Goal: Task Accomplishment & Management: Use online tool/utility

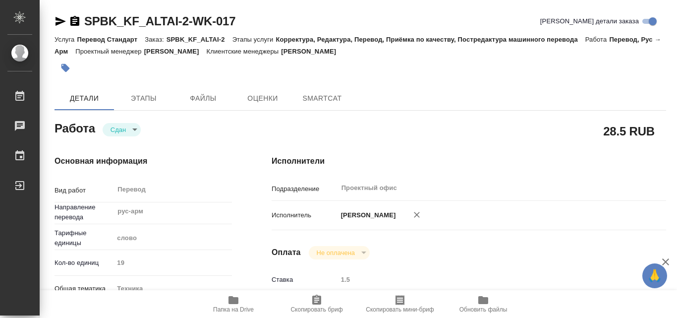
type textarea "x"
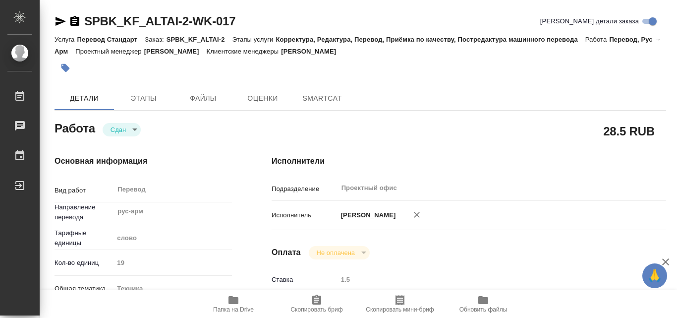
type textarea "x"
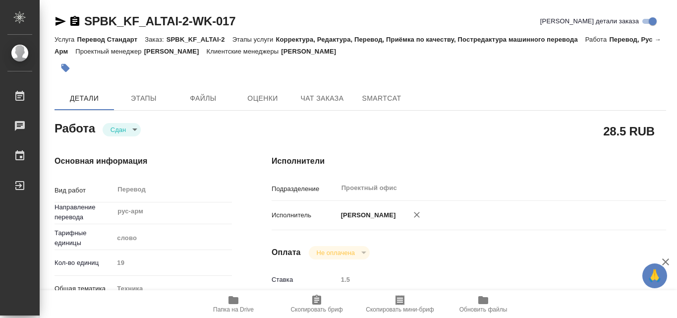
type textarea "x"
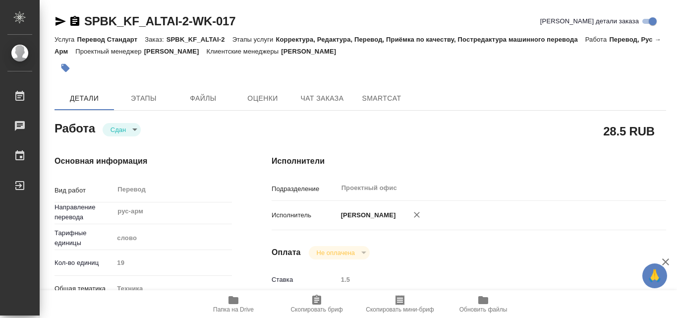
type textarea "x"
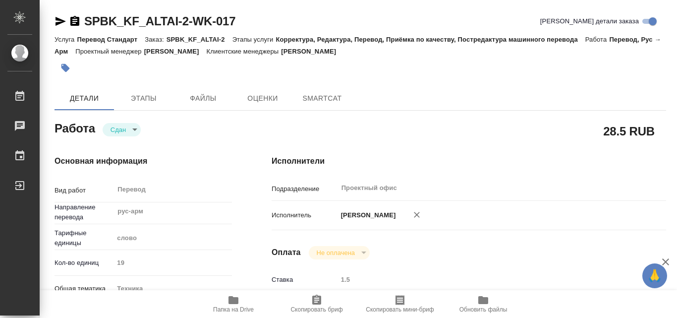
type textarea "x"
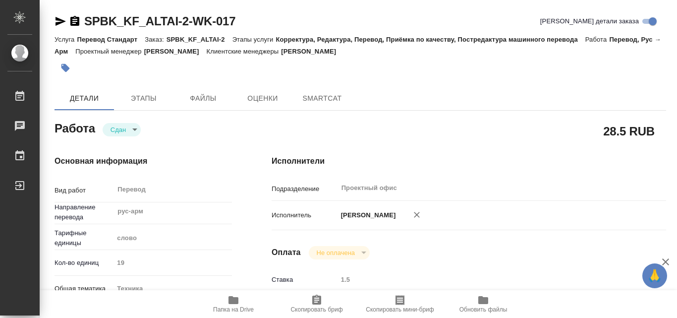
type textarea "x"
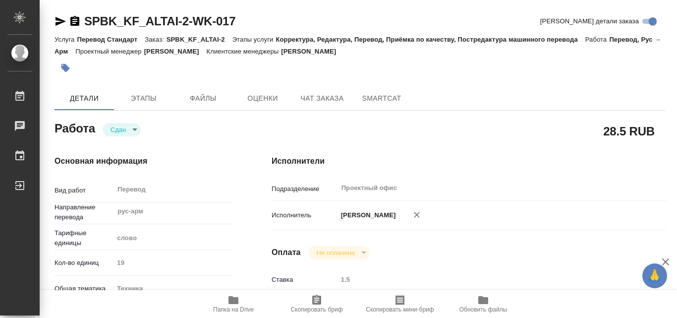
type textarea "x"
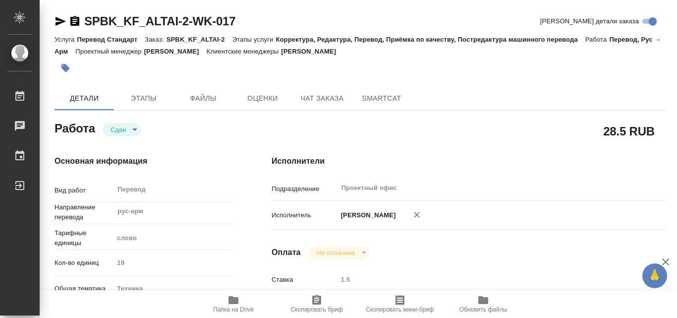
type textarea "x"
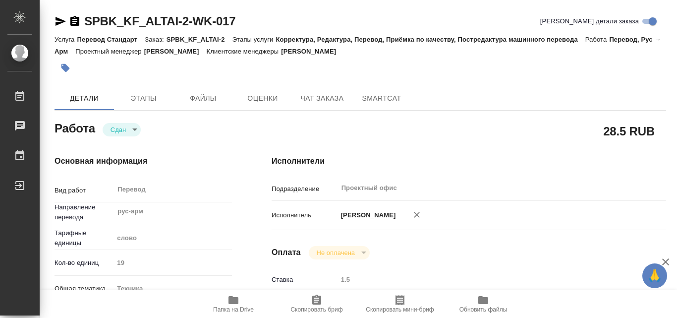
click at [232, 303] on icon "button" at bounding box center [233, 300] width 10 height 8
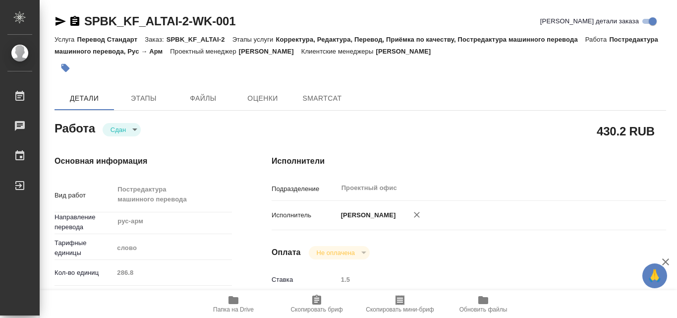
type textarea "x"
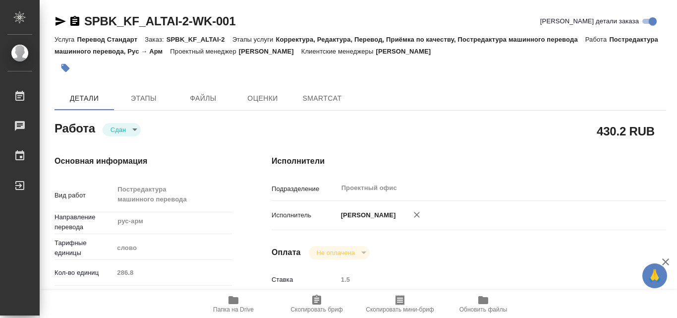
type textarea "x"
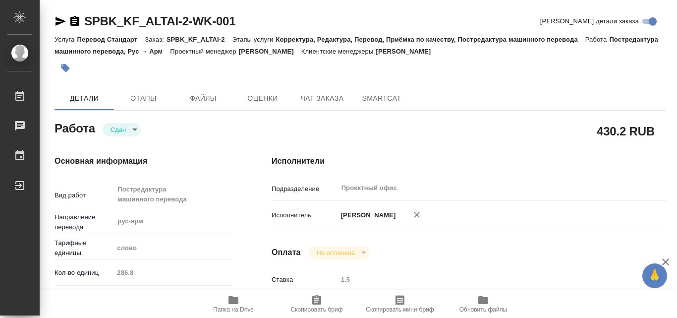
type textarea "x"
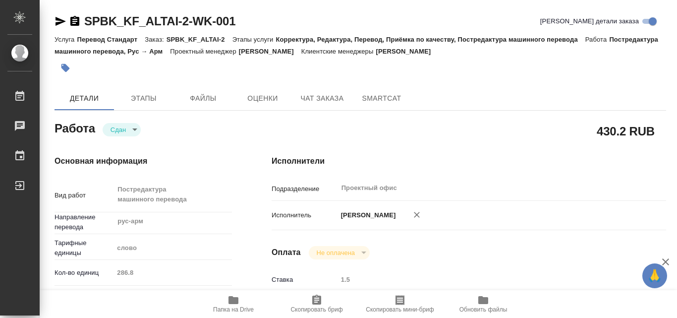
type textarea "x"
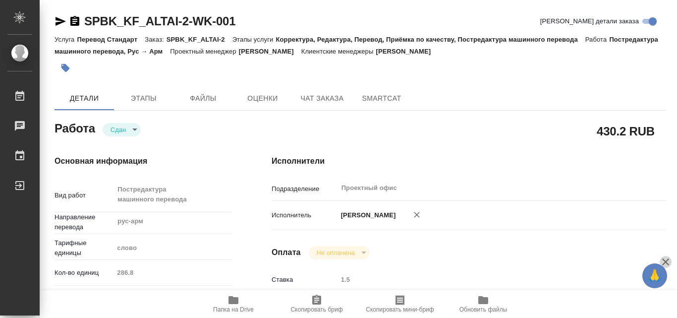
click at [666, 259] on icon "button" at bounding box center [665, 262] width 12 height 12
click at [231, 301] on icon "button" at bounding box center [233, 300] width 10 height 8
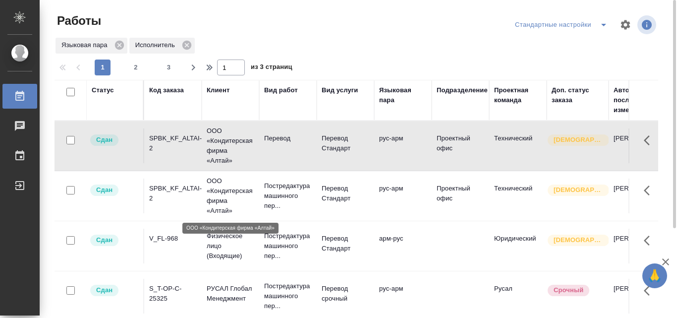
click at [218, 191] on p "ООО «Кондитерская фирма «Алтай»" at bounding box center [231, 196] width 48 height 40
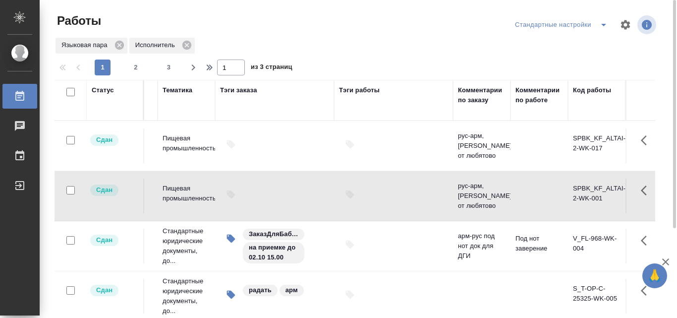
scroll to position [0, 1553]
click at [642, 188] on icon "button" at bounding box center [646, 190] width 12 height 12
click at [618, 190] on icon "button" at bounding box center [622, 190] width 12 height 12
